Goal: Book appointment/travel/reservation

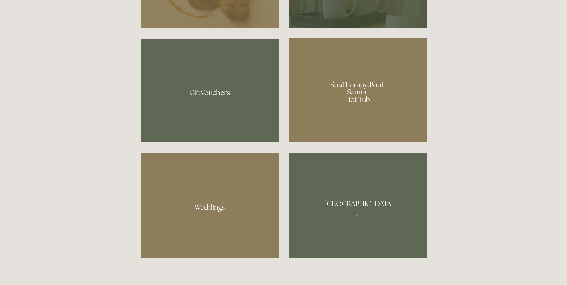
scroll to position [508, 0]
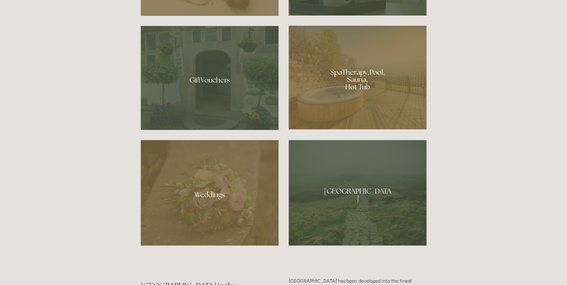
click at [373, 81] on div at bounding box center [358, 78] width 138 height 104
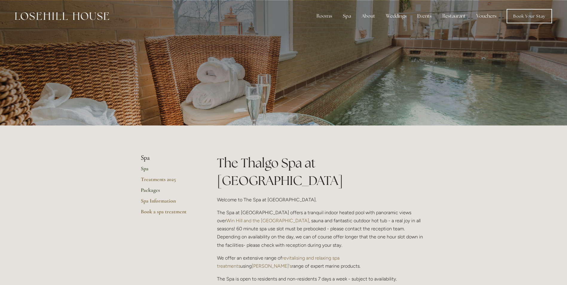
click at [152, 192] on link "Packages" at bounding box center [169, 192] width 57 height 11
click at [326, 41] on link "Your Stay" at bounding box center [328, 41] width 39 height 10
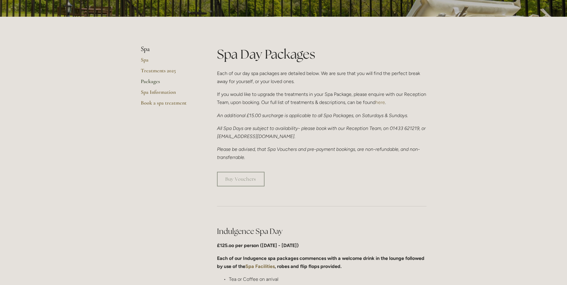
scroll to position [149, 0]
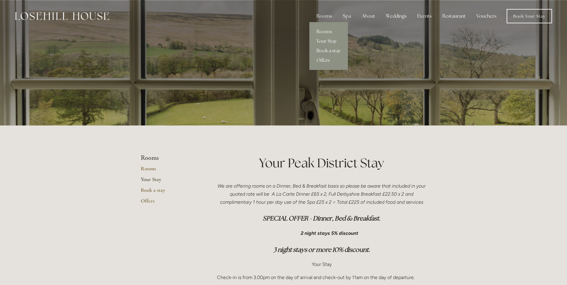
click at [337, 52] on link "Book a stay" at bounding box center [328, 51] width 39 height 10
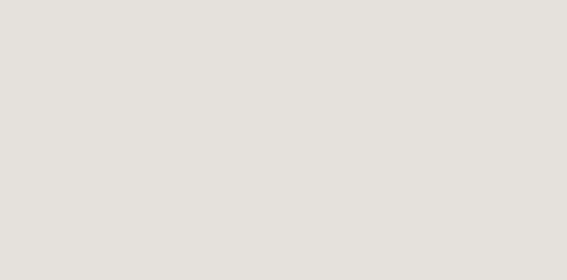
scroll to position [866, 0]
